Goal: Information Seeking & Learning: Learn about a topic

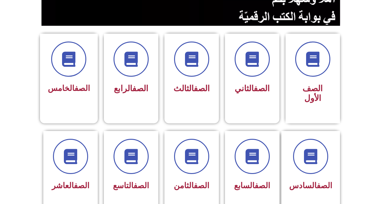
scroll to position [121, 0]
click at [181, 147] on span at bounding box center [191, 156] width 39 height 39
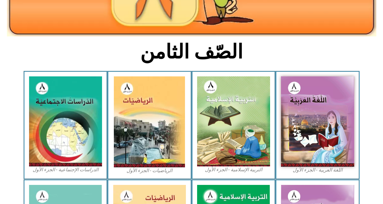
scroll to position [152, 0]
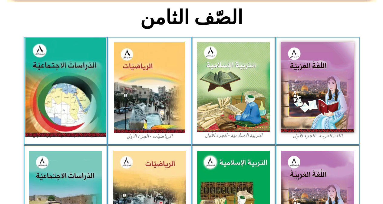
click at [88, 114] on img at bounding box center [65, 87] width 81 height 99
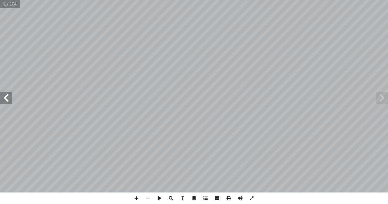
click at [4, 99] on span at bounding box center [6, 98] width 12 height 12
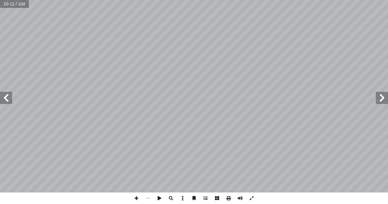
click at [4, 99] on span at bounding box center [6, 98] width 12 height 12
click at [7, 102] on span at bounding box center [6, 98] width 12 height 12
click at [135, 196] on span at bounding box center [137, 198] width 12 height 12
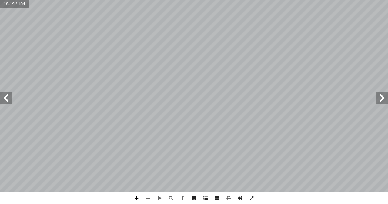
click at [138, 200] on span at bounding box center [137, 198] width 12 height 12
click at [149, 198] on span at bounding box center [148, 198] width 12 height 12
click at [251, 199] on span at bounding box center [252, 198] width 12 height 12
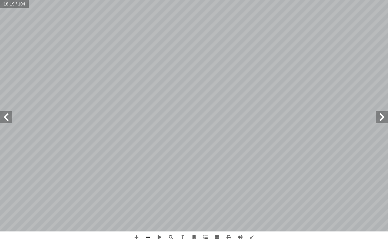
click at [142, 204] on div "١ 4 ت: ْ م َّ ل َ ع َ نا ت أ ا ، ّ ي ِ ب َ ر َ الع ِ ن َ ط َ في الو ِ الجبال ُ …" at bounding box center [194, 121] width 388 height 243
click at [139, 204] on span at bounding box center [137, 237] width 12 height 12
click at [254, 204] on span at bounding box center [252, 237] width 12 height 12
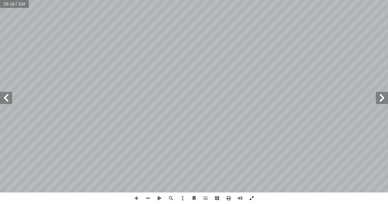
drag, startPoint x: 251, startPoint y: 199, endPoint x: 249, endPoint y: 225, distance: 26.4
click at [250, 199] on span at bounding box center [252, 198] width 12 height 12
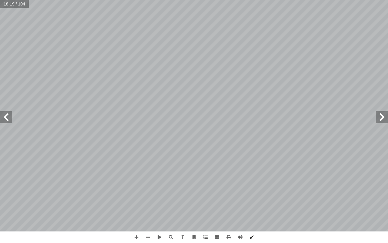
click at [254, 204] on span at bounding box center [252, 237] width 12 height 12
